Goal: Check status: Check status

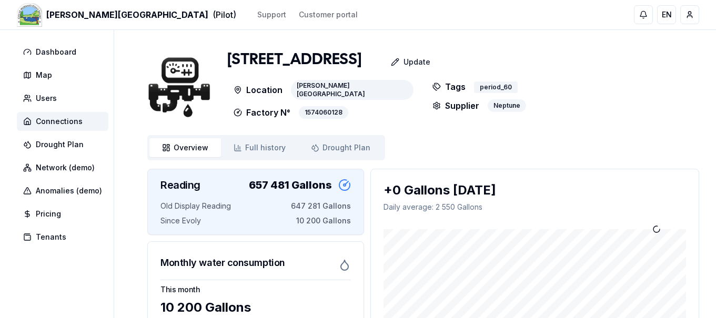
scroll to position [66, 0]
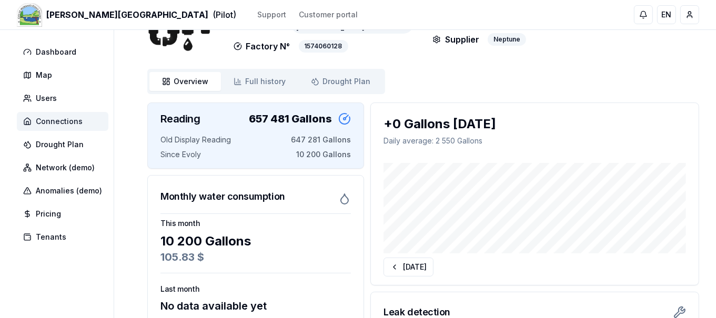
click at [58, 119] on span "Connections" at bounding box center [59, 121] width 47 height 11
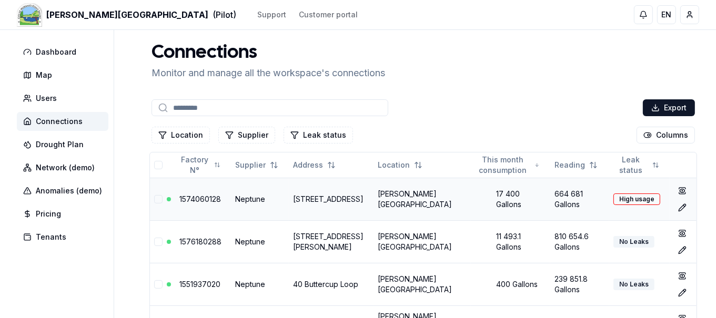
click at [205, 200] on link "1574060128" at bounding box center [200, 199] width 42 height 9
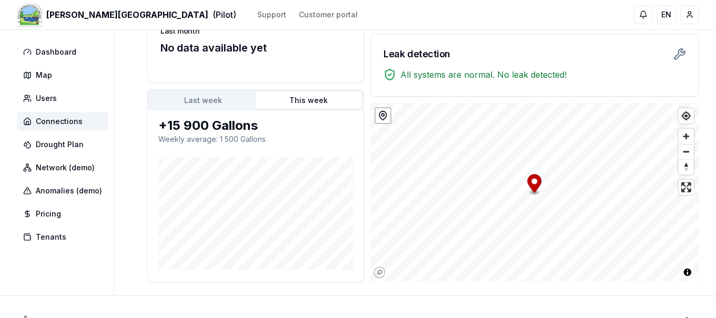
scroll to position [326, 0]
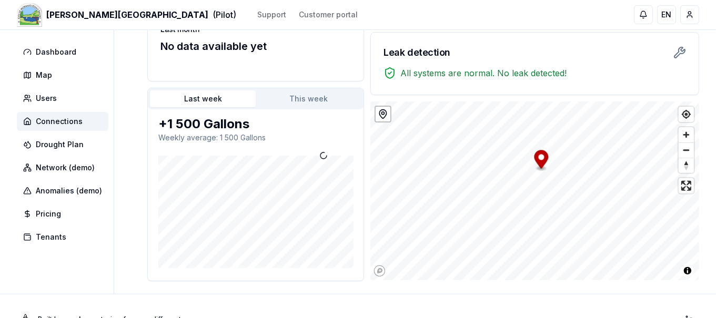
click at [200, 94] on button "Last week" at bounding box center [203, 98] width 106 height 17
click at [291, 100] on button "This week" at bounding box center [309, 98] width 106 height 17
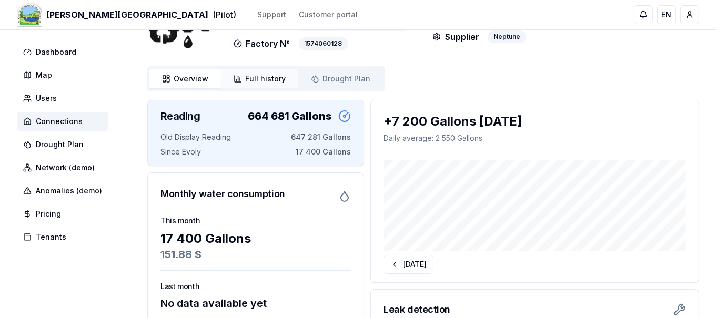
scroll to position [0, 0]
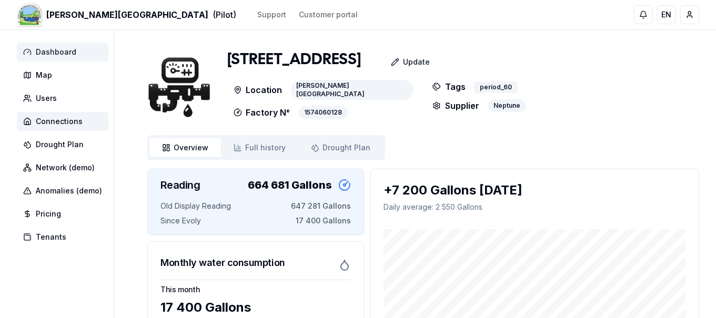
click at [45, 52] on span "Dashboard" at bounding box center [56, 52] width 40 height 11
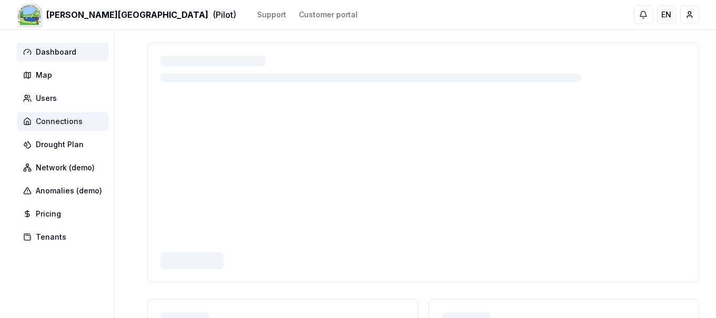
click at [60, 126] on span "Connections" at bounding box center [59, 121] width 47 height 11
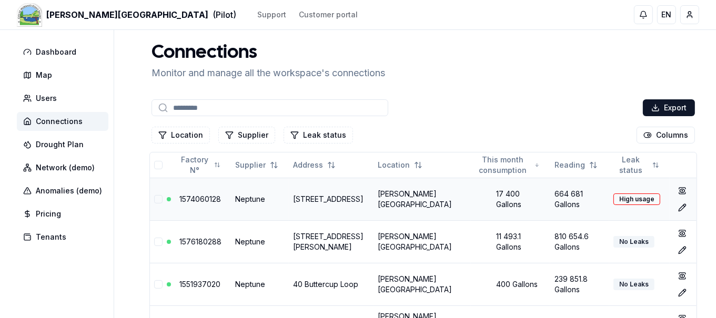
click at [195, 197] on link "1574060128" at bounding box center [200, 199] width 42 height 9
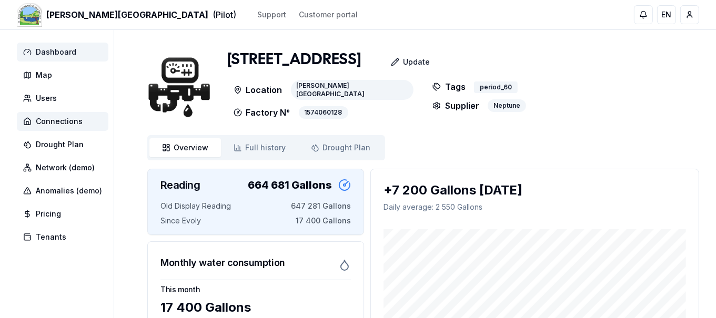
click at [53, 50] on span "Dashboard" at bounding box center [56, 52] width 40 height 11
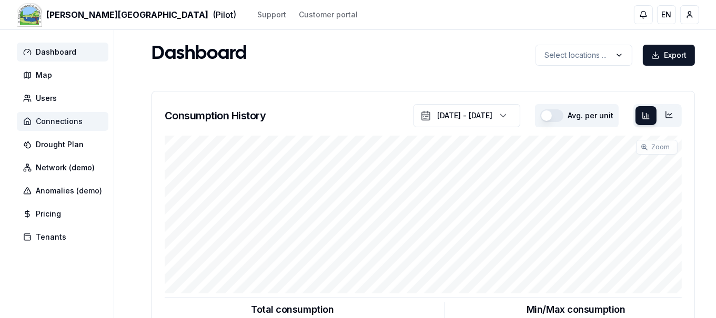
click at [63, 119] on span "Connections" at bounding box center [59, 121] width 47 height 11
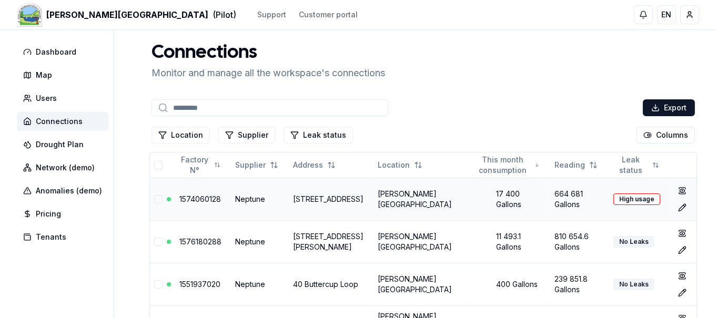
click at [194, 206] on td "1574060128" at bounding box center [203, 199] width 56 height 43
click at [198, 201] on link "1574060128" at bounding box center [200, 199] width 42 height 9
